Goal: Information Seeking & Learning: Learn about a topic

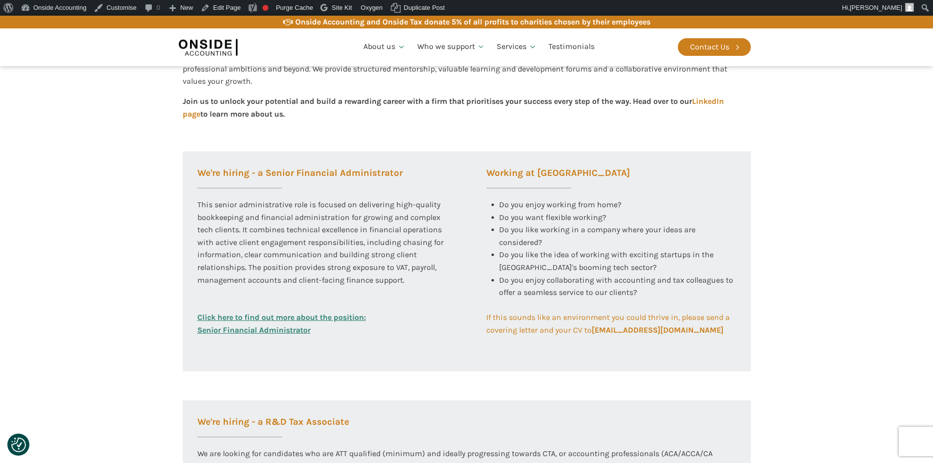
scroll to position [392, 0]
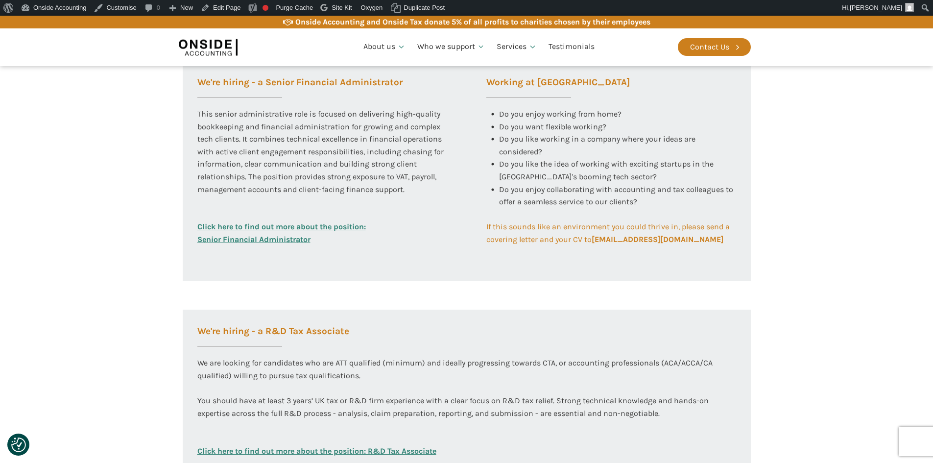
click at [254, 224] on link "Click here to find out more about the position: Senior Financial Administrator" at bounding box center [281, 232] width 168 height 25
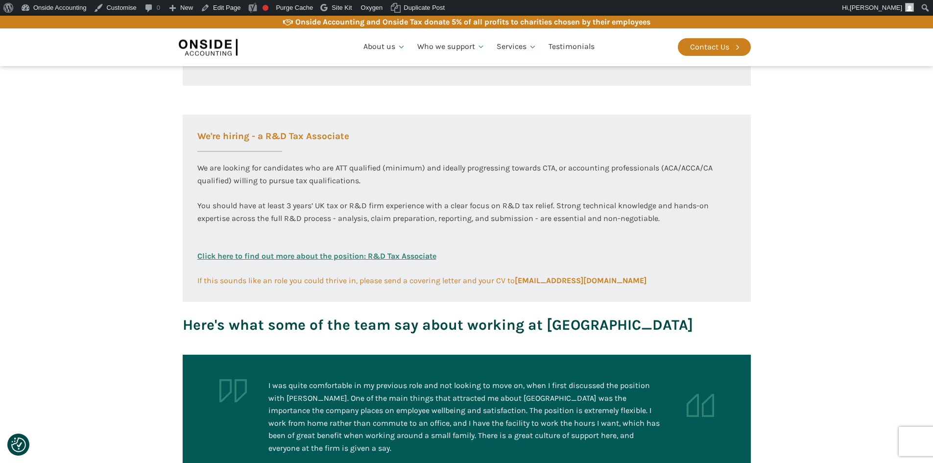
scroll to position [587, 0]
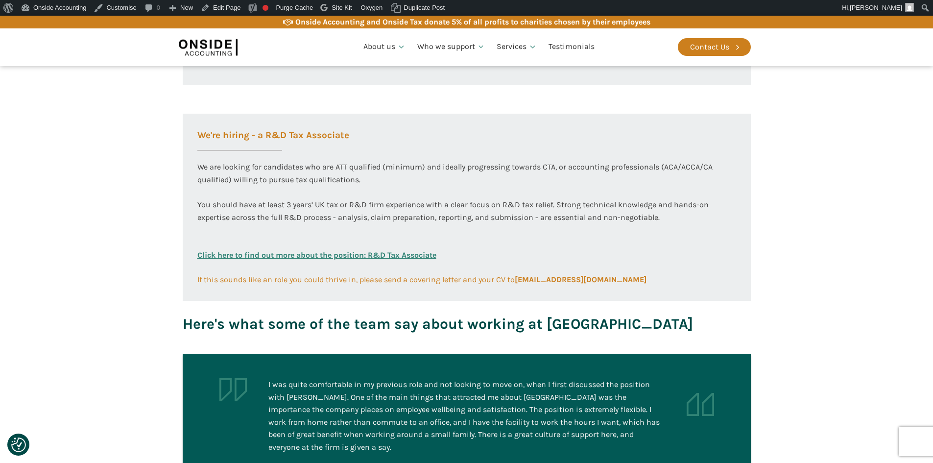
click at [335, 255] on link "Click here to find out more about the position: R&D Tax Associate" at bounding box center [316, 261] width 239 height 24
click at [36, 5] on link "Onside Accounting" at bounding box center [53, 8] width 73 height 16
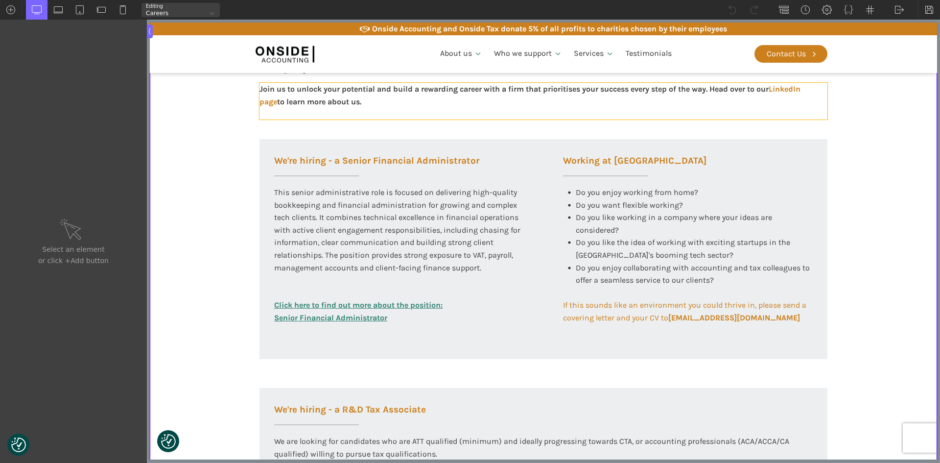
scroll to position [343, 0]
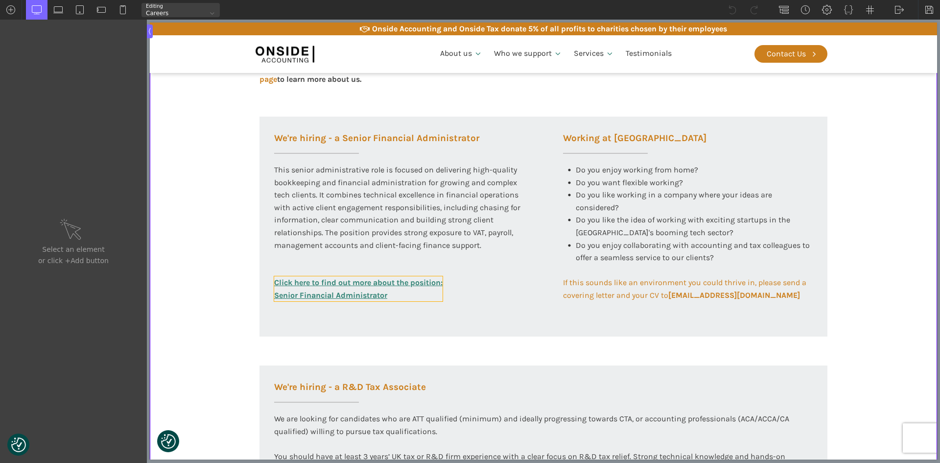
click at [319, 278] on link "Click here to find out more about the position: Senior Financial Administrator" at bounding box center [358, 288] width 168 height 25
type input "link_text-297-585"
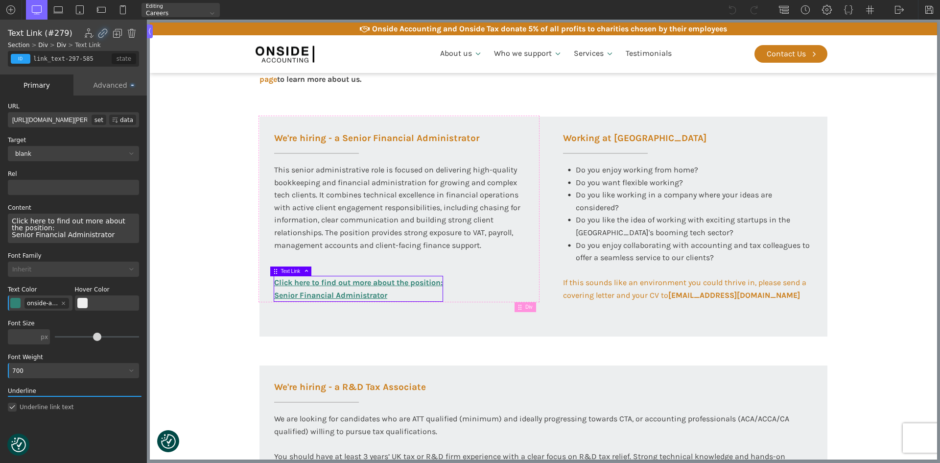
click at [44, 119] on input "[URL][DOMAIN_NAME][PERSON_NAME]" at bounding box center [50, 119] width 84 height 15
type input "[URL][DOMAIN_NAME][PERSON_NAME]"
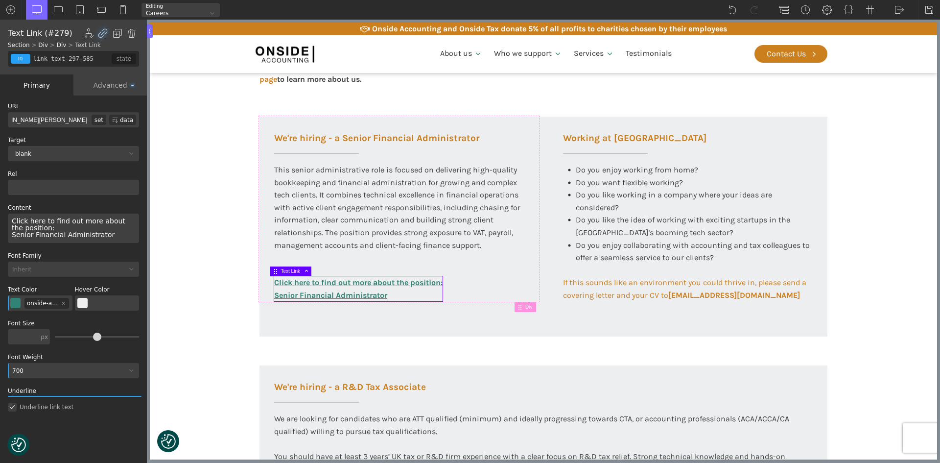
click at [48, 141] on label "Target" at bounding box center [73, 140] width 131 height 6
drag, startPoint x: 63, startPoint y: 118, endPoint x: 106, endPoint y: 119, distance: 43.1
click at [106, 119] on div "[URL][DOMAIN_NAME][PERSON_NAME] set data" at bounding box center [73, 119] width 131 height 15
click at [930, 7] on img at bounding box center [929, 10] width 10 height 10
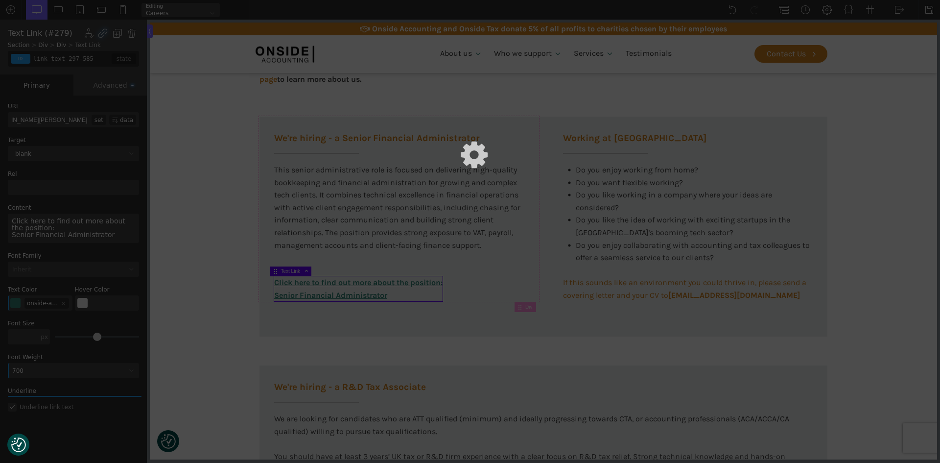
scroll to position [0, 0]
